Goal: Task Accomplishment & Management: Use online tool/utility

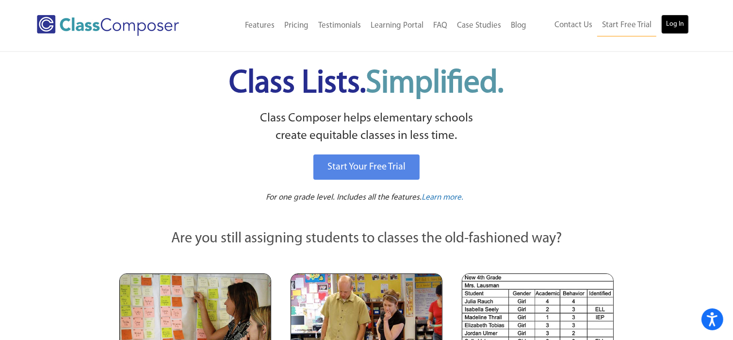
click at [671, 29] on link "Log In" at bounding box center [676, 24] width 28 height 19
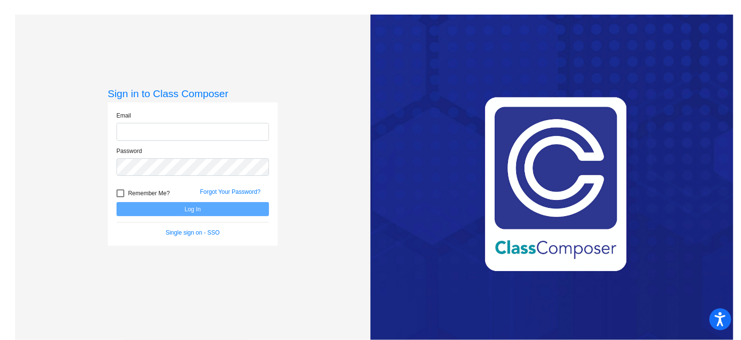
type input "[EMAIL_ADDRESS][DOMAIN_NAME]"
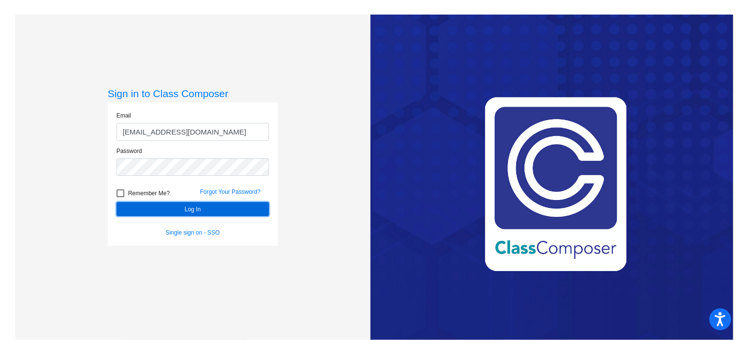
click at [183, 210] on button "Log In" at bounding box center [192, 209] width 152 height 14
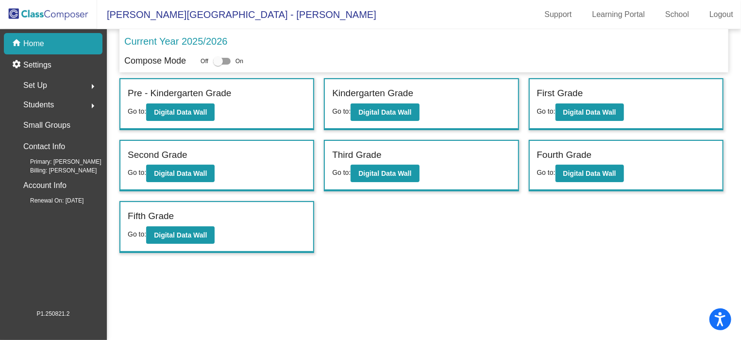
click at [165, 182] on div "Second Grade Go to: Digital Data Wall" at bounding box center [216, 166] width 193 height 50
click at [181, 172] on b "Digital Data Wall" at bounding box center [180, 173] width 53 height 8
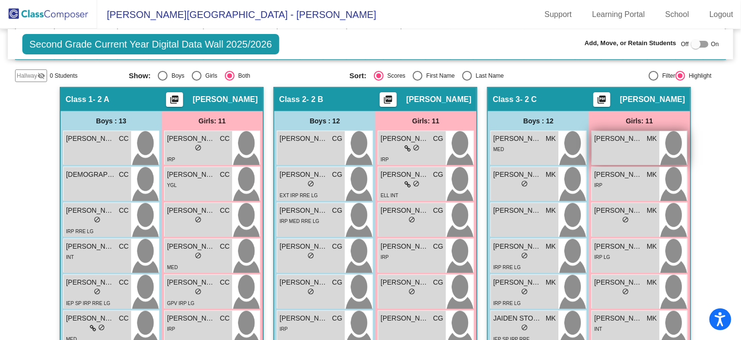
scroll to position [153, 0]
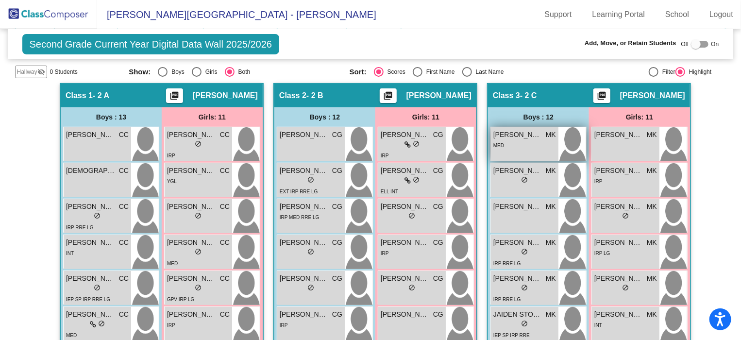
click at [526, 140] on div "MED" at bounding box center [524, 145] width 63 height 10
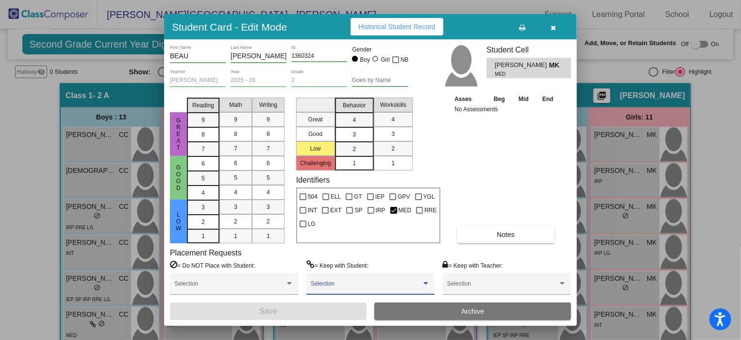
click at [428, 283] on div at bounding box center [425, 283] width 5 height 2
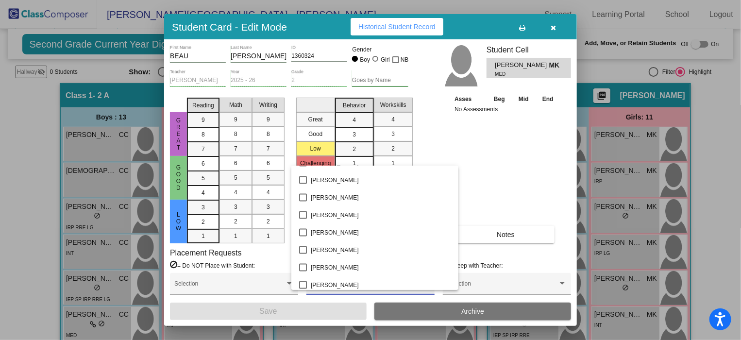
scroll to position [731, 0]
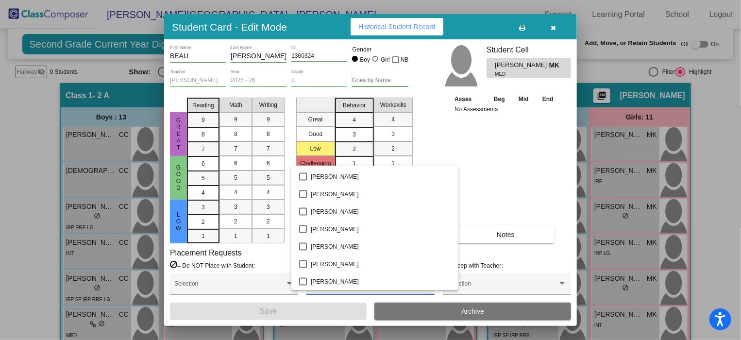
click at [556, 24] on div at bounding box center [370, 170] width 741 height 340
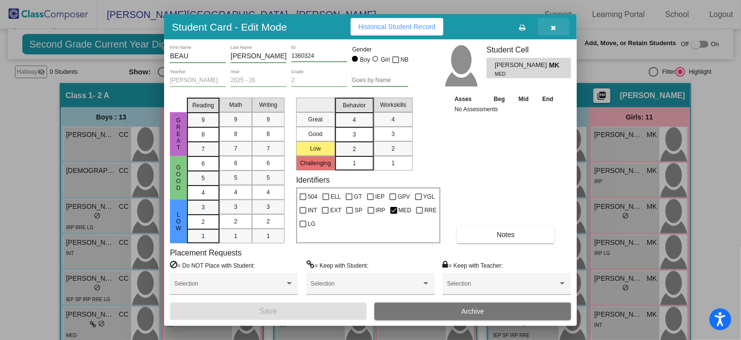
click at [551, 27] on icon "button" at bounding box center [553, 27] width 5 height 7
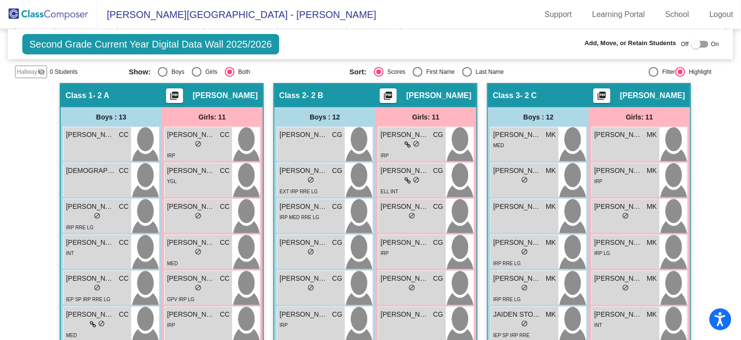
click at [579, 66] on div "Hallway visibility_off 0 Students Show: Boys Girls Both Sort: Scores First Name…" at bounding box center [370, 72] width 711 height 13
